Goal: Information Seeking & Learning: Learn about a topic

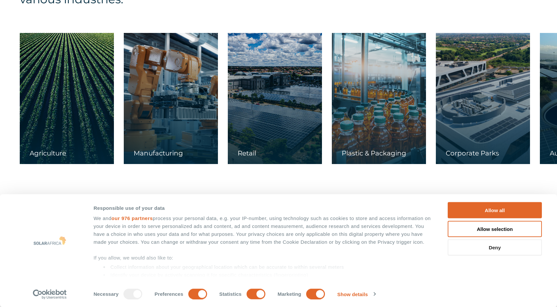
click at [485, 247] on button "Deny" at bounding box center [495, 247] width 94 height 16
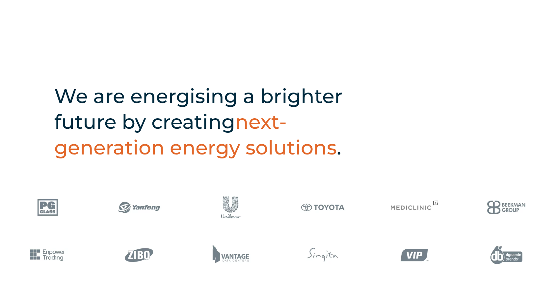
scroll to position [264, 0]
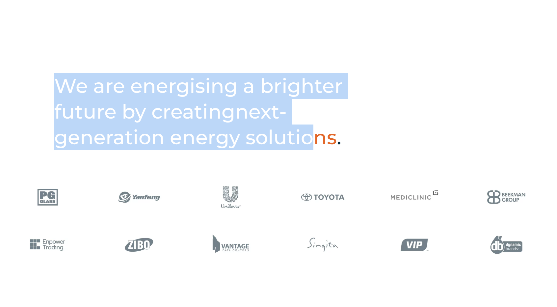
drag, startPoint x: 85, startPoint y: 92, endPoint x: 318, endPoint y: 127, distance: 235.6
click at [318, 127] on h2 "We are energising a brighter future by creating next-generation energy solution…" at bounding box center [218, 111] width 328 height 77
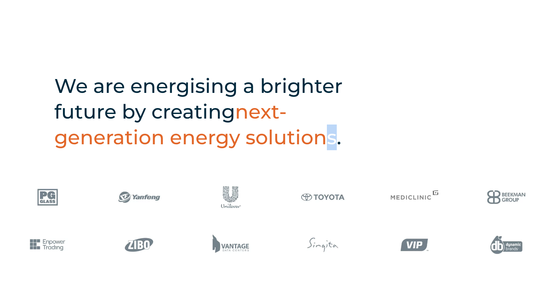
drag, startPoint x: 327, startPoint y: 126, endPoint x: 331, endPoint y: 137, distance: 11.9
click at [331, 137] on span "next-generation energy solutions" at bounding box center [195, 124] width 283 height 50
click at [336, 135] on h2 "We are energising a brighter future by creating next-generation energy solution…" at bounding box center [218, 111] width 328 height 77
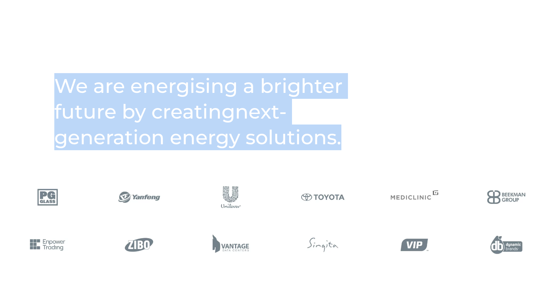
drag, startPoint x: 345, startPoint y: 141, endPoint x: 61, endPoint y: 80, distance: 290.5
click at [61, 80] on h2 "We are energising a brighter future by creating next-generation energy solution…" at bounding box center [218, 111] width 328 height 77
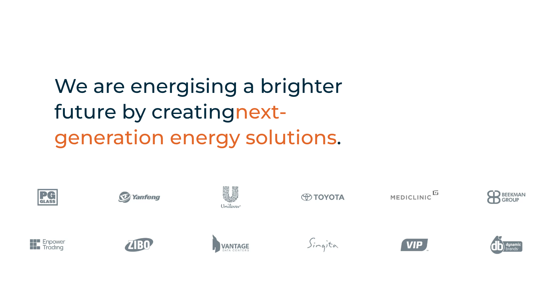
click at [430, 12] on div "SolarAfrica is proudly affiliated with" at bounding box center [278, 23] width 557 height 41
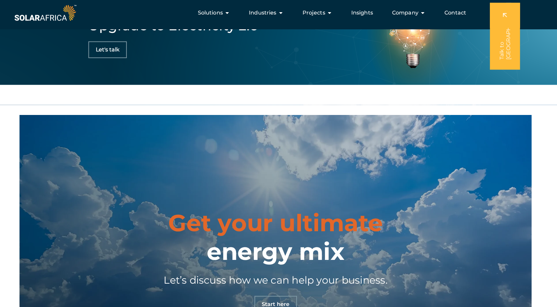
scroll to position [2021, 0]
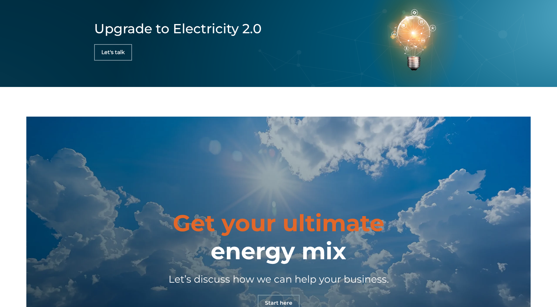
click at [494, 249] on div "Get your ultimate energy mix Let’s discuss how we can help your business. Start…" at bounding box center [278, 260] width 435 height 102
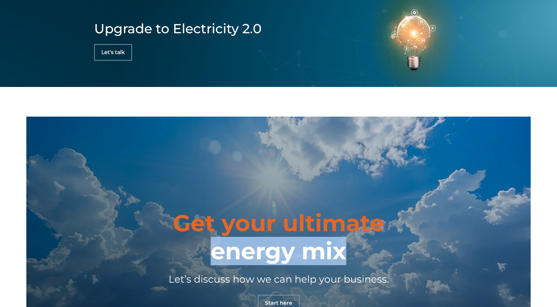
drag, startPoint x: 352, startPoint y: 255, endPoint x: 178, endPoint y: 255, distance: 174.9
click at [178, 255] on h2 "Get your ultimate energy mix" at bounding box center [278, 237] width 211 height 56
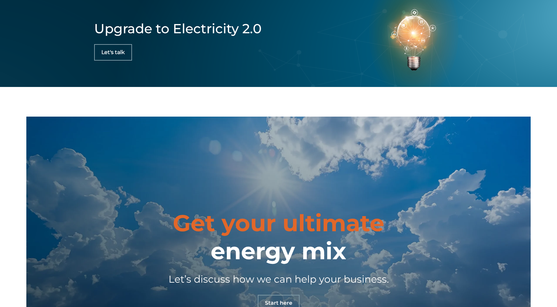
click at [166, 272] on h4 "Let’s discuss how we can help your business." at bounding box center [278, 279] width 369 height 15
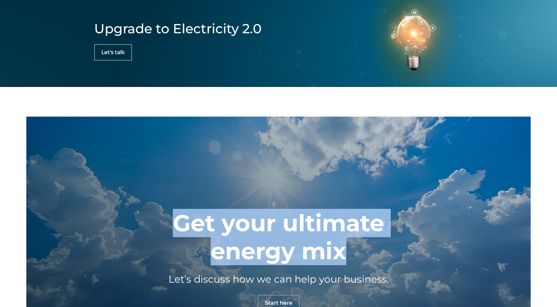
drag, startPoint x: 179, startPoint y: 211, endPoint x: 344, endPoint y: 245, distance: 168.6
click at [344, 245] on h2 "Get your ultimate energy mix" at bounding box center [278, 237] width 211 height 56
click at [390, 235] on div "Get your ultimate energy mix Let’s discuss how we can help your business. Start…" at bounding box center [278, 260] width 435 height 102
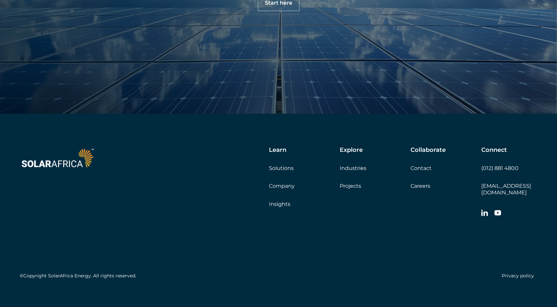
scroll to position [2322, 0]
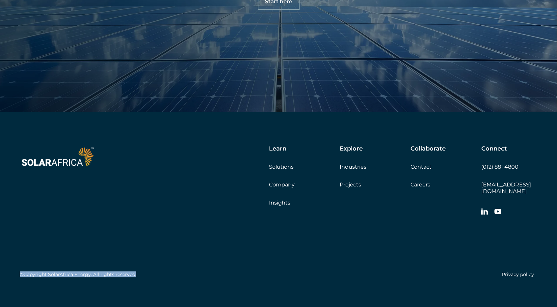
drag, startPoint x: 141, startPoint y: 268, endPoint x: 20, endPoint y: 269, distance: 120.9
click at [20, 269] on div "©Copyright SolarAfrica Energy. All rights reserved. Privacy policy" at bounding box center [279, 250] width 518 height 62
click at [120, 235] on div "©Copyright SolarAfrica Energy. All rights reserved. Privacy policy" at bounding box center [279, 250] width 518 height 62
click at [223, 168] on div "Learn Solutions Company Insights Explore Industries Projects Collaborate Contac…" at bounding box center [338, 182] width 398 height 74
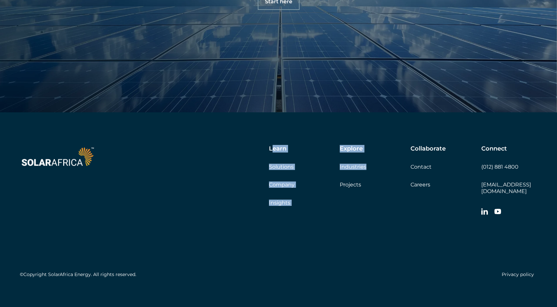
drag, startPoint x: 272, startPoint y: 141, endPoint x: 407, endPoint y: 179, distance: 140.6
click at [407, 180] on div "Learn Solutions Company Insights Explore Industries Projects Collaborate Contac…" at bounding box center [278, 212] width 557 height 201
click at [267, 255] on div "©Copyright SolarAfrica Energy. All rights reserved. Privacy policy" at bounding box center [279, 250] width 518 height 62
drag, startPoint x: 267, startPoint y: 146, endPoint x: 454, endPoint y: 184, distance: 190.3
click at [454, 184] on div "Learn Solutions Company Insights Explore Industries Projects Collaborate Contac…" at bounding box center [338, 182] width 398 height 74
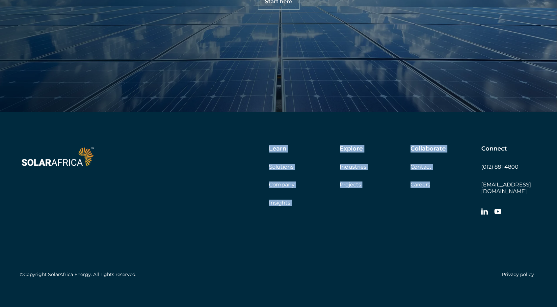
click at [315, 202] on div "Learn Solutions Company Insights" at bounding box center [304, 175] width 71 height 61
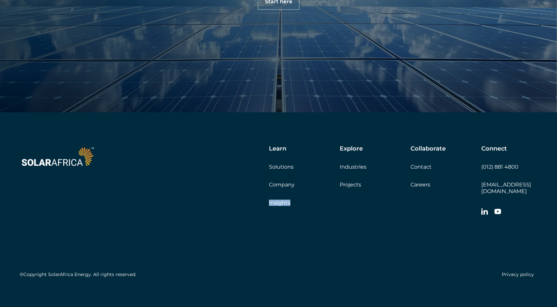
drag, startPoint x: 293, startPoint y: 199, endPoint x: 256, endPoint y: 210, distance: 38.9
click at [256, 210] on div "Learn Solutions Company Insights Explore Industries Projects Collaborate Contac…" at bounding box center [338, 182] width 398 height 74
click at [272, 256] on div "©Copyright SolarAfrica Energy. All rights reserved. Privacy policy" at bounding box center [279, 250] width 518 height 62
drag, startPoint x: 267, startPoint y: 165, endPoint x: 310, endPoint y: 154, distance: 43.5
click at [310, 154] on div "Learn Solutions Company Insights Explore Industries Projects Collaborate Contac…" at bounding box center [338, 182] width 398 height 74
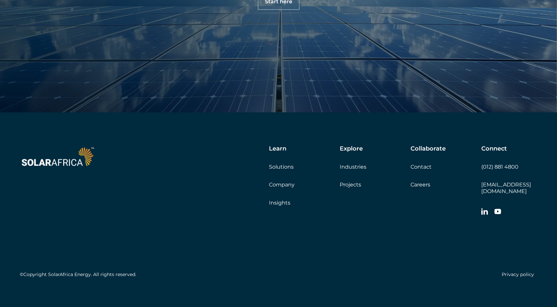
drag, startPoint x: 278, startPoint y: 166, endPoint x: 236, endPoint y: 191, distance: 49.0
click at [236, 191] on div "Learn Solutions Company Insights Explore Industries Projects Collaborate Contac…" at bounding box center [338, 182] width 398 height 74
drag, startPoint x: 295, startPoint y: 169, endPoint x: 267, endPoint y: 167, distance: 28.1
click at [267, 167] on div "Learn Solutions Company Insights Explore Industries Projects Collaborate Contac…" at bounding box center [338, 182] width 398 height 74
drag, startPoint x: 272, startPoint y: 164, endPoint x: 252, endPoint y: 242, distance: 80.6
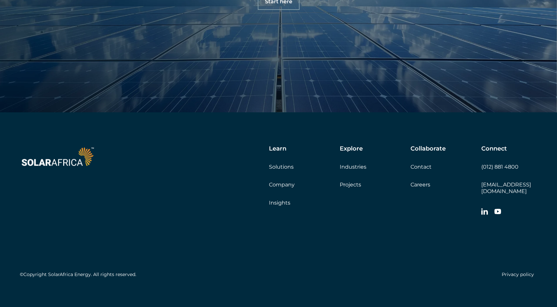
click at [252, 242] on div "©Copyright SolarAfrica Energy. All rights reserved. Privacy policy" at bounding box center [279, 250] width 518 height 62
drag, startPoint x: 92, startPoint y: 267, endPoint x: 123, endPoint y: 272, distance: 32.0
click at [119, 273] on div "©Copyright SolarAfrica Energy. All rights reserved. Privacy policy" at bounding box center [279, 250] width 518 height 62
click at [137, 268] on div "©Copyright SolarAfrica Energy. All rights reserved. Privacy policy" at bounding box center [279, 250] width 518 height 62
click at [106, 272] on h5 "©Copyright SolarAfrica Energy. All rights reserved." at bounding box center [78, 275] width 117 height 6
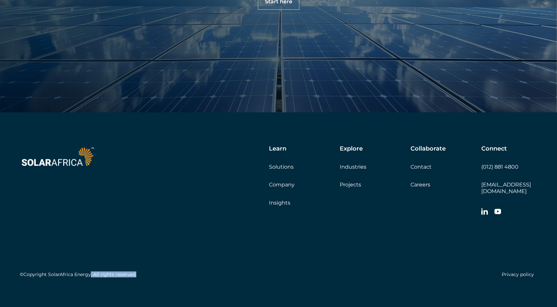
drag, startPoint x: 90, startPoint y: 267, endPoint x: 134, endPoint y: 265, distance: 44.2
click at [134, 265] on div "©Copyright SolarAfrica Energy. All rights reserved. Privacy policy" at bounding box center [279, 250] width 518 height 62
drag, startPoint x: 129, startPoint y: 270, endPoint x: 135, endPoint y: 267, distance: 6.8
click at [170, 248] on div "©Copyright SolarAfrica Energy. All rights reserved. Privacy policy" at bounding box center [279, 250] width 518 height 62
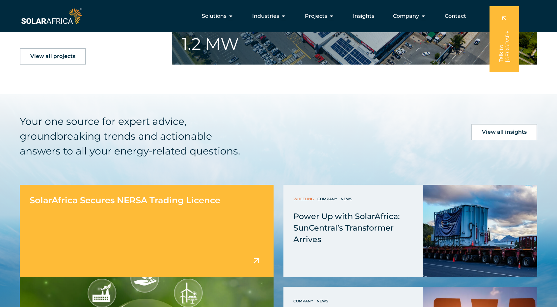
scroll to position [1565, 0]
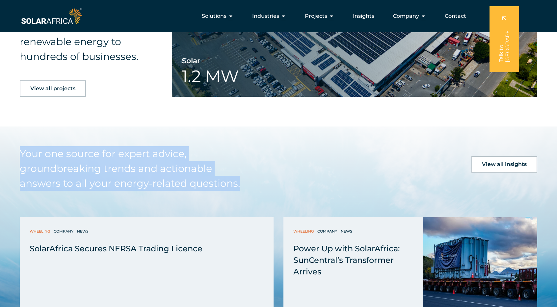
drag, startPoint x: 242, startPoint y: 183, endPoint x: 20, endPoint y: 151, distance: 224.4
click at [20, 151] on h5 "Your one source for expert advice, groundbreaking trends and actionable answers…" at bounding box center [137, 168] width 235 height 44
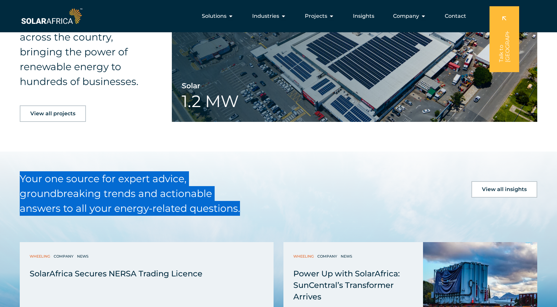
scroll to position [1532, 0]
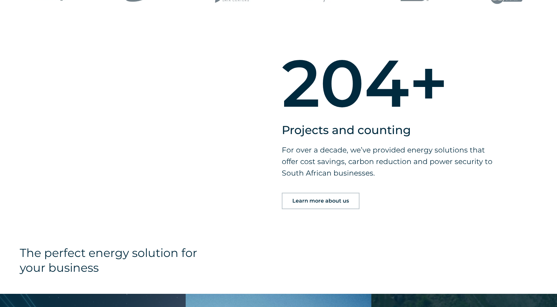
scroll to position [544, 0]
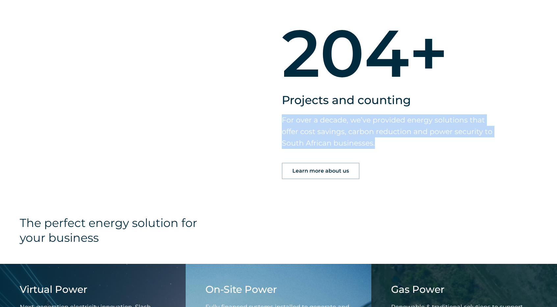
drag, startPoint x: 375, startPoint y: 143, endPoint x: 283, endPoint y: 121, distance: 95.2
click at [283, 121] on p "For over a decade, we’ve provided energy solutions that offer cost savings, car…" at bounding box center [387, 131] width 211 height 35
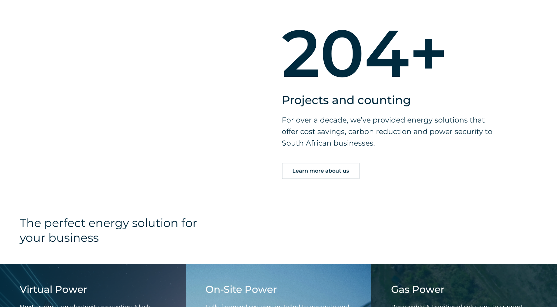
drag, startPoint x: 319, startPoint y: 185, endPoint x: 319, endPoint y: 189, distance: 4.3
click at [319, 189] on div "204 + Projects and counting For over a decade, we’ve provided energy solutions …" at bounding box center [278, 116] width 435 height 199
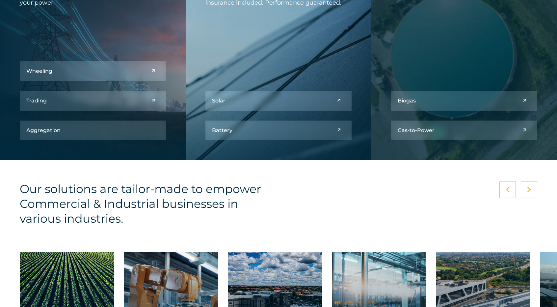
scroll to position [906, 0]
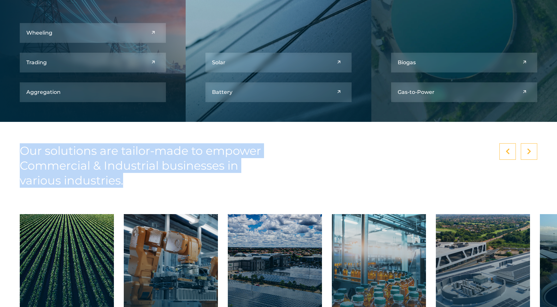
drag, startPoint x: 134, startPoint y: 180, endPoint x: 23, endPoint y: 150, distance: 115.5
click at [23, 150] on h4 "Our solutions are tailor-made to empower Commercial & Industrial businesses in …" at bounding box center [143, 165] width 247 height 44
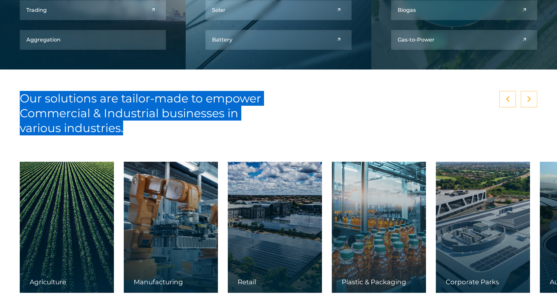
scroll to position [972, 0]
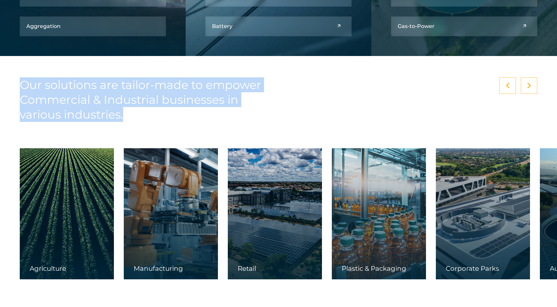
click at [263, 141] on div "Our solutions are tailor-made to empower Commercial & Industrial businesses in …" at bounding box center [278, 177] width 557 height 243
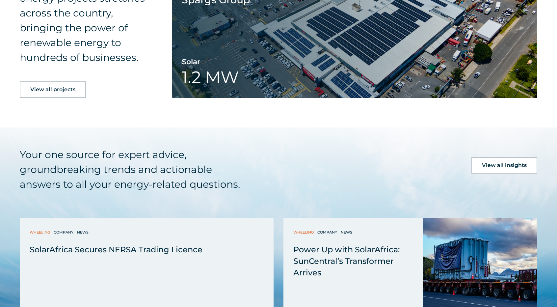
scroll to position [1565, 0]
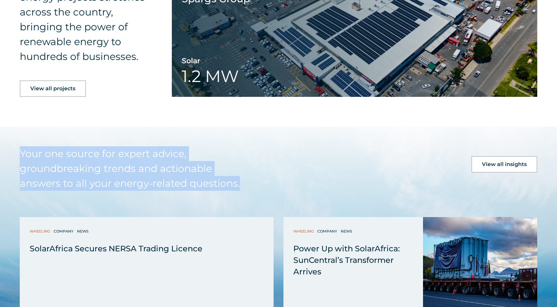
drag, startPoint x: 249, startPoint y: 187, endPoint x: 14, endPoint y: 160, distance: 235.9
click at [14, 160] on div "Your one source for expert advice, groundbreaking trends and actionable answers…" at bounding box center [278, 278] width 557 height 305
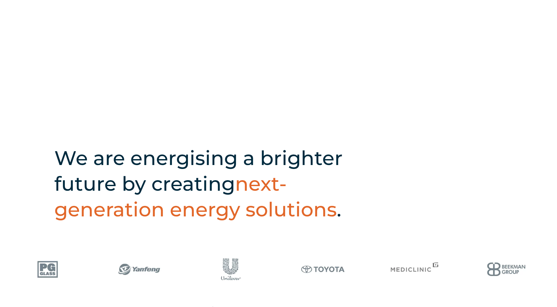
scroll to position [198, 0]
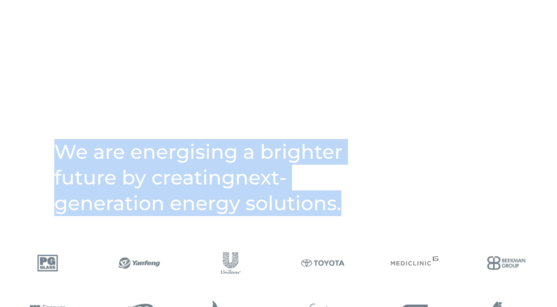
drag, startPoint x: 341, startPoint y: 207, endPoint x: 61, endPoint y: 163, distance: 283.4
click at [61, 163] on h2 "We are energising a brighter future by creating next-generation energy solution…" at bounding box center [218, 177] width 328 height 77
click at [217, 224] on div "We are energising a brighter future by creating next-generation energy solution…" at bounding box center [278, 174] width 557 height 131
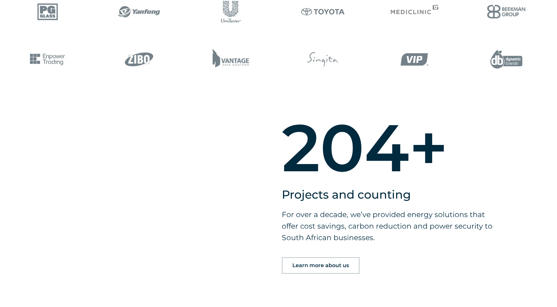
scroll to position [461, 0]
